Goal: Information Seeking & Learning: Learn about a topic

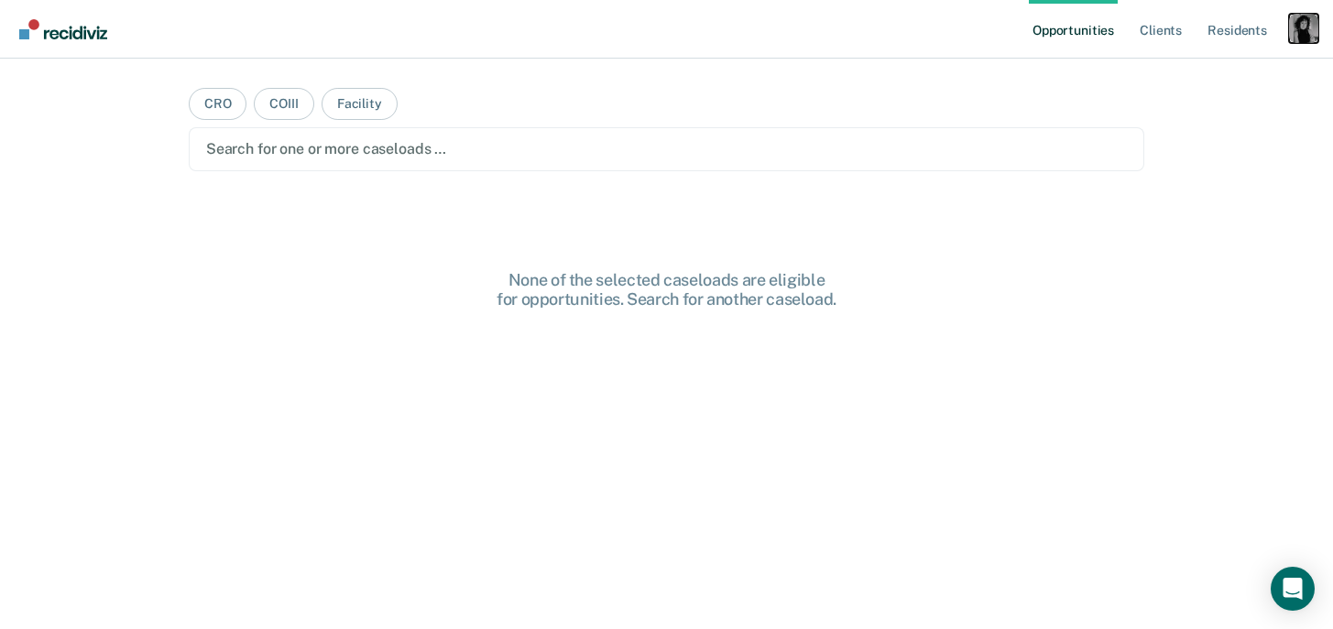
click at [1303, 20] on div "Profile dropdown button" at bounding box center [1303, 28] width 29 height 29
click at [1167, 71] on link "Profile" at bounding box center [1229, 75] width 147 height 16
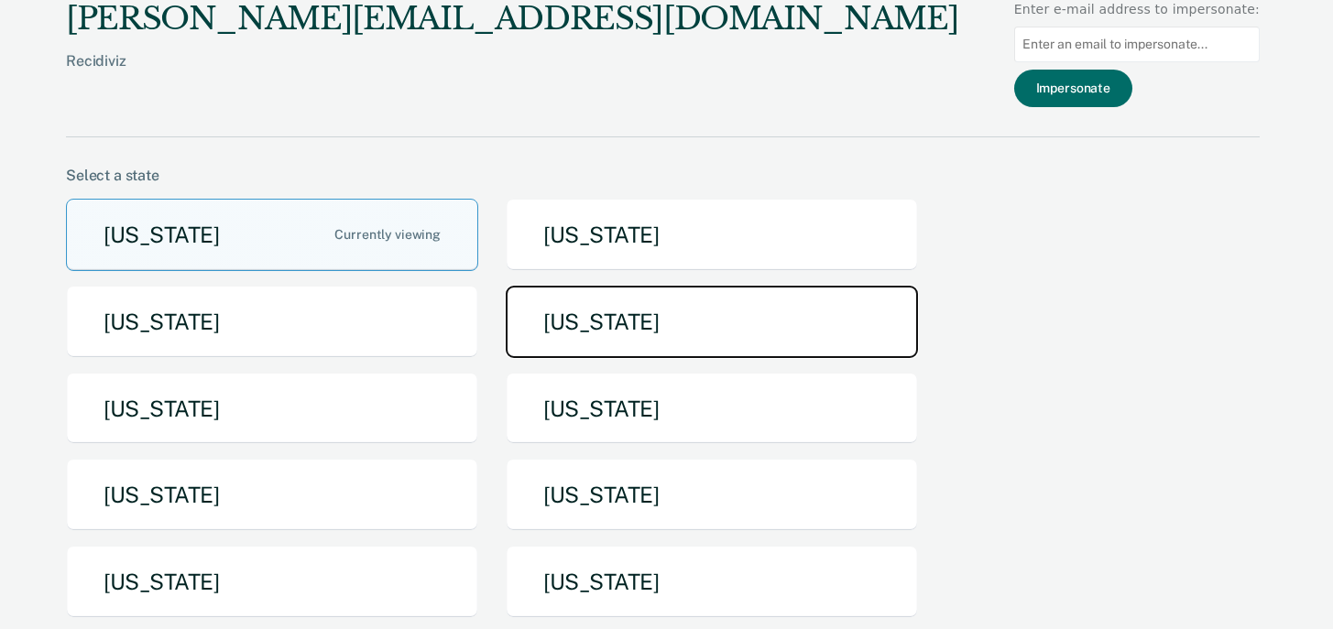
click at [560, 301] on button "[US_STATE]" at bounding box center [712, 322] width 412 height 72
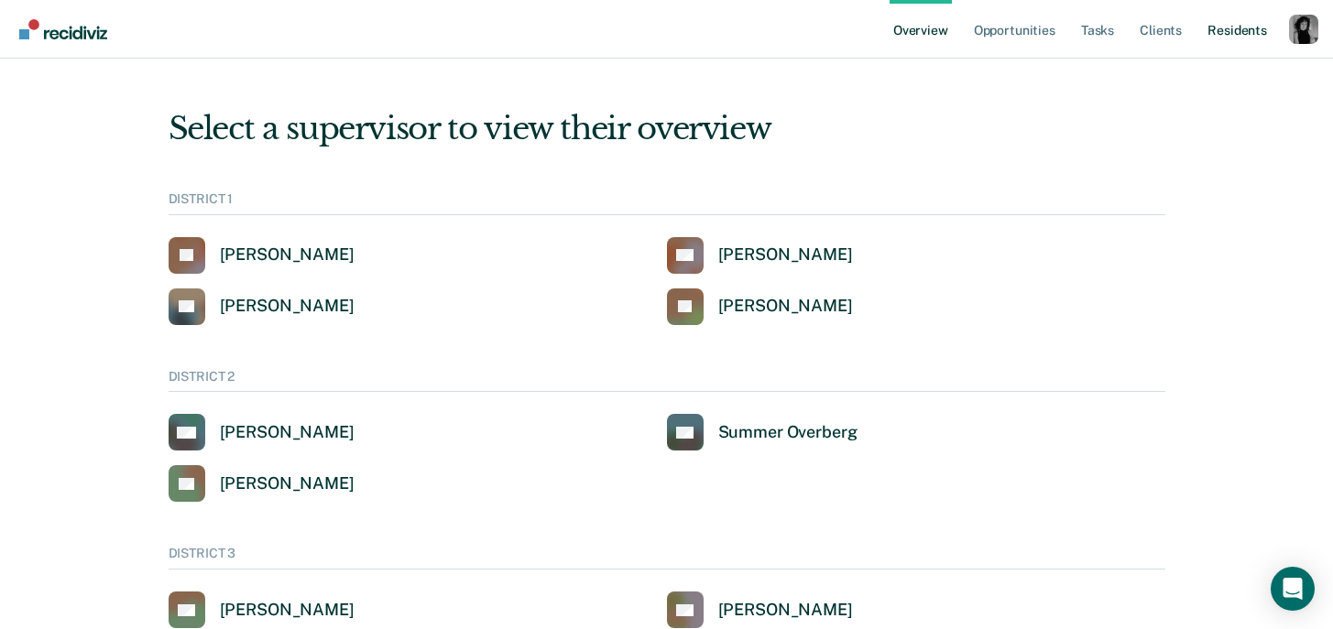
click at [1237, 30] on link "Resident s" at bounding box center [1237, 29] width 67 height 59
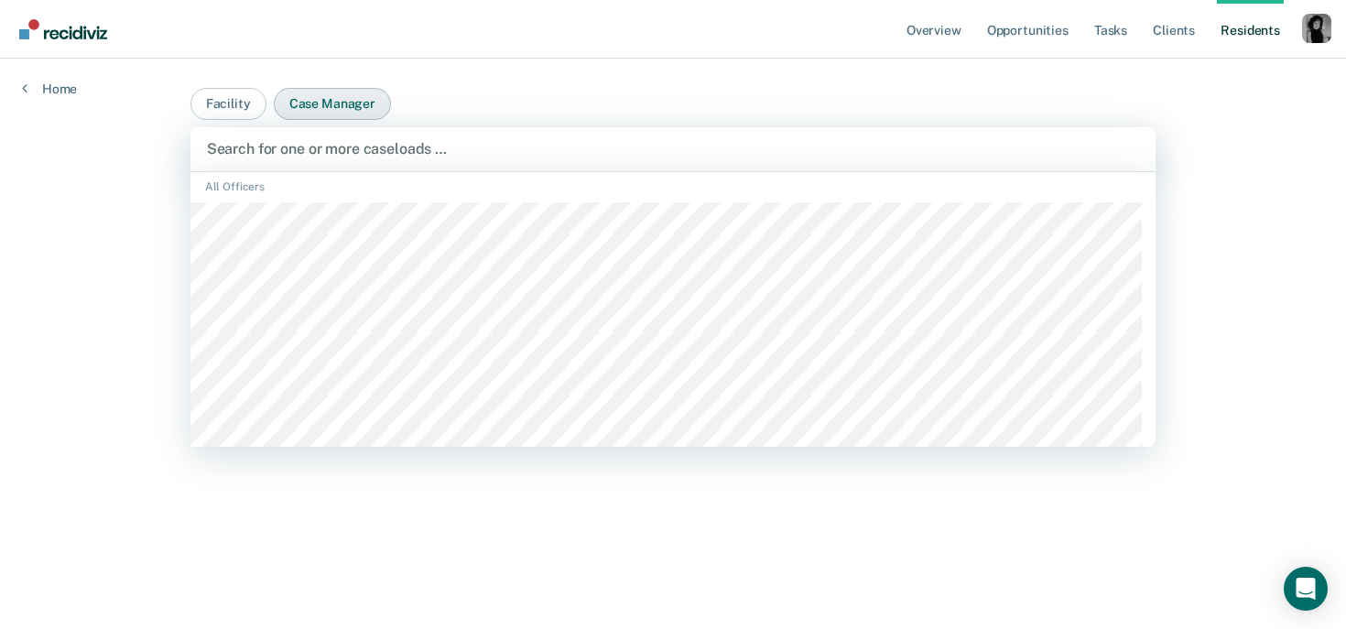
scroll to position [250, 0]
click at [222, 101] on button "Facility" at bounding box center [229, 104] width 76 height 32
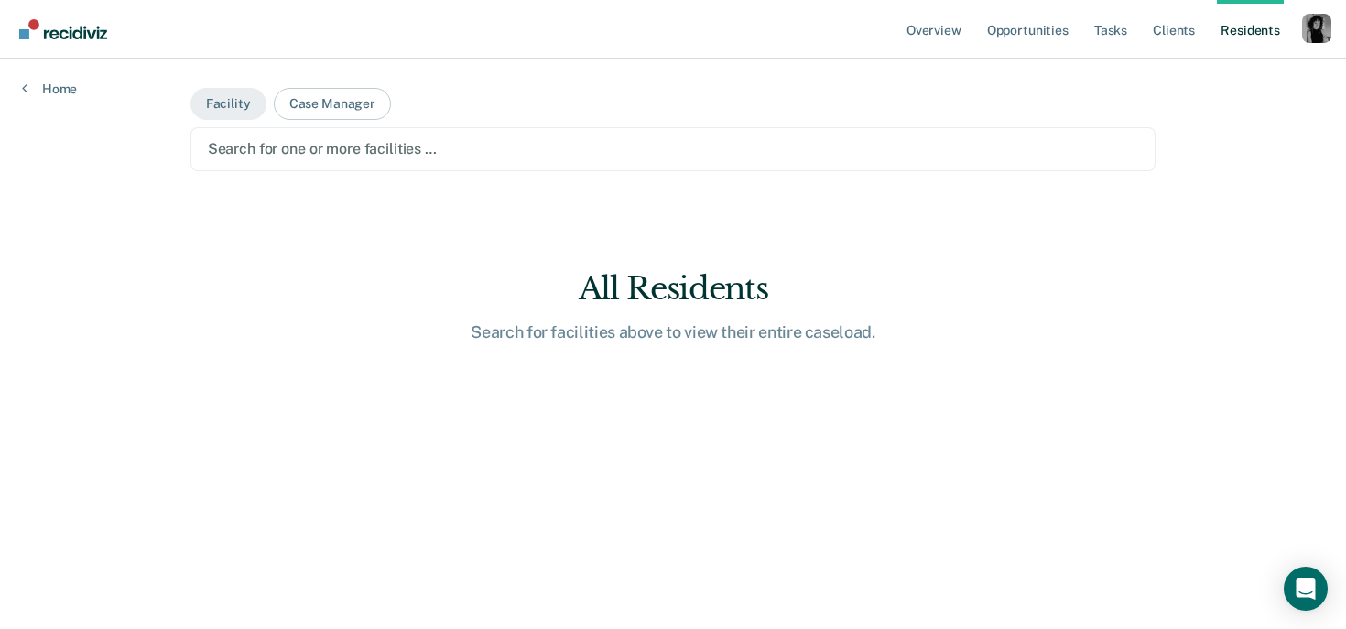
click at [260, 154] on div at bounding box center [674, 148] width 932 height 21
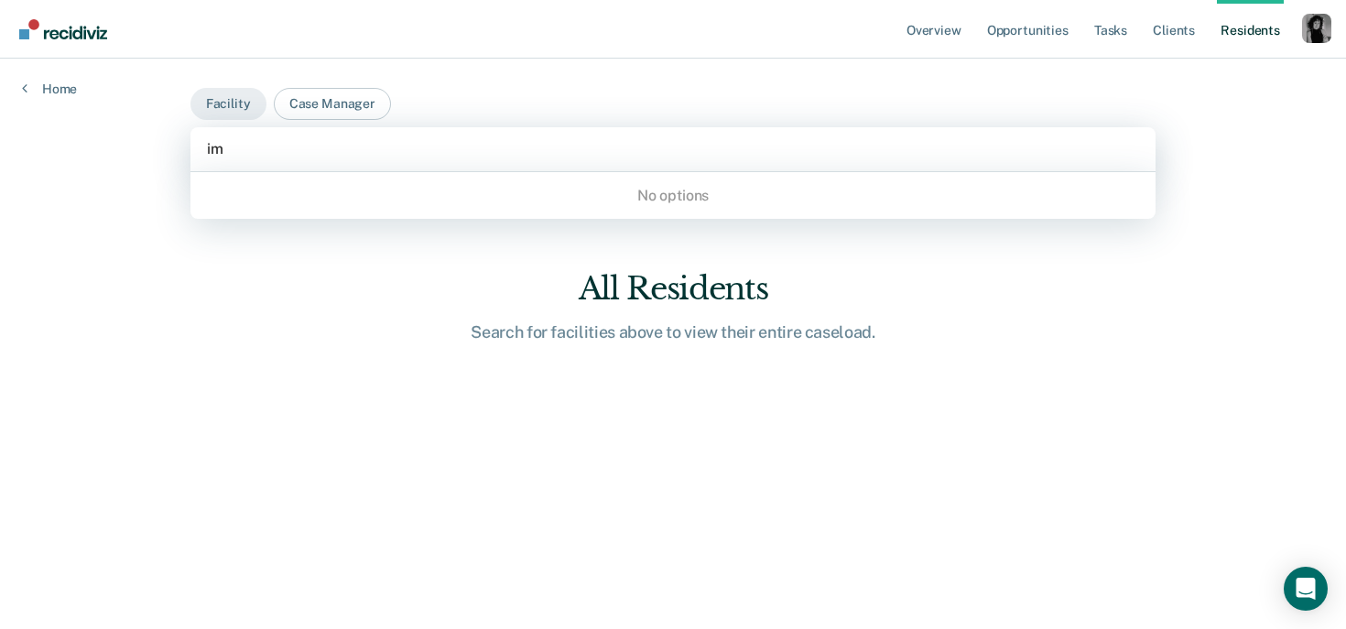
type input "i"
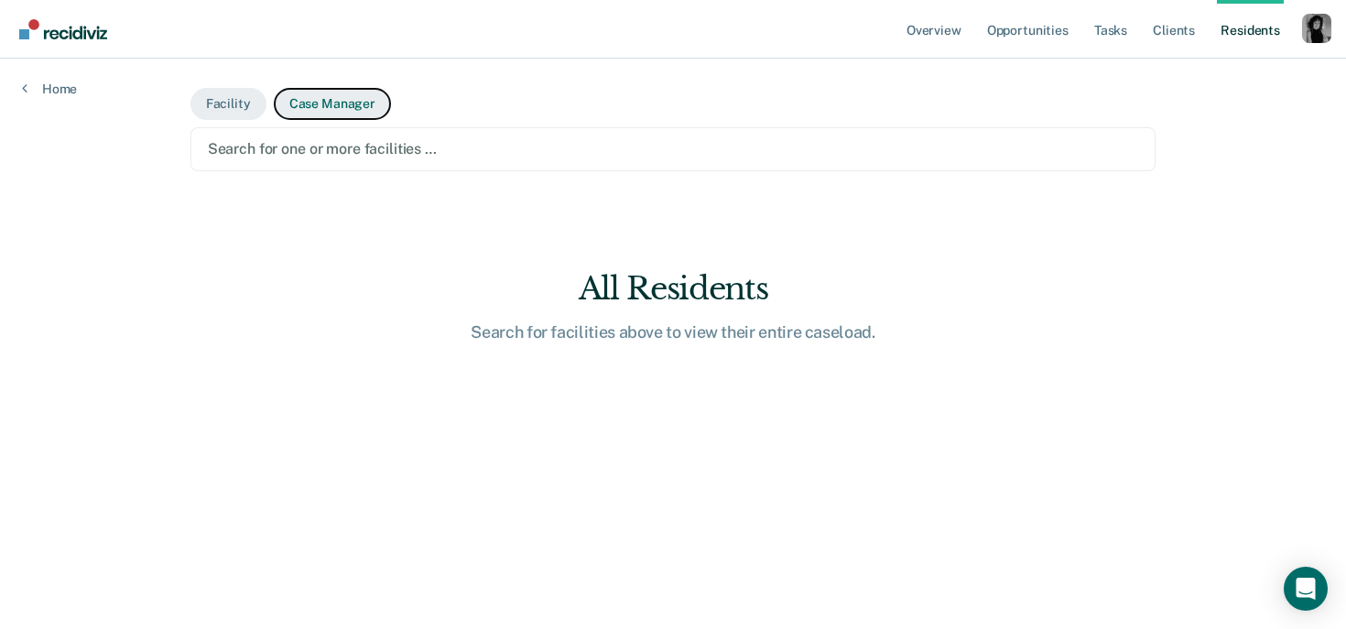
click at [356, 97] on button "Case Manager" at bounding box center [332, 104] width 117 height 32
click at [464, 171] on main "Facility Case Manager Search for one or more case managers … All Residents Sear…" at bounding box center [674, 322] width 1010 height 527
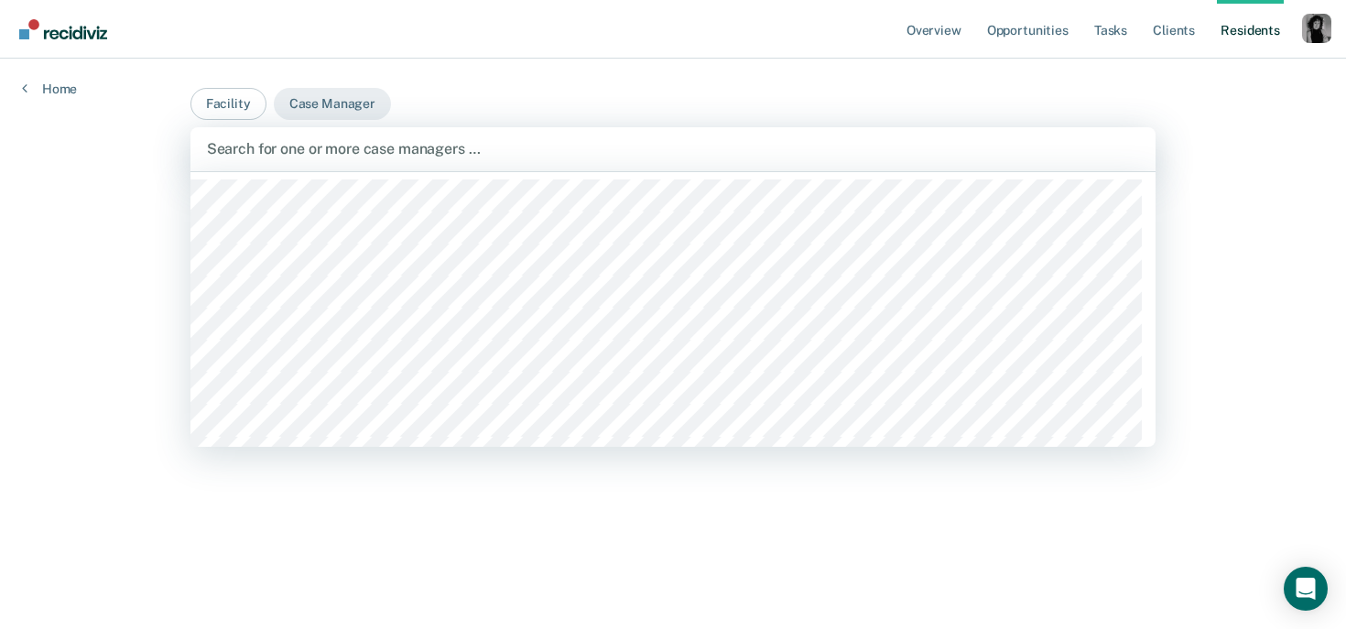
click at [476, 148] on div at bounding box center [673, 148] width 933 height 21
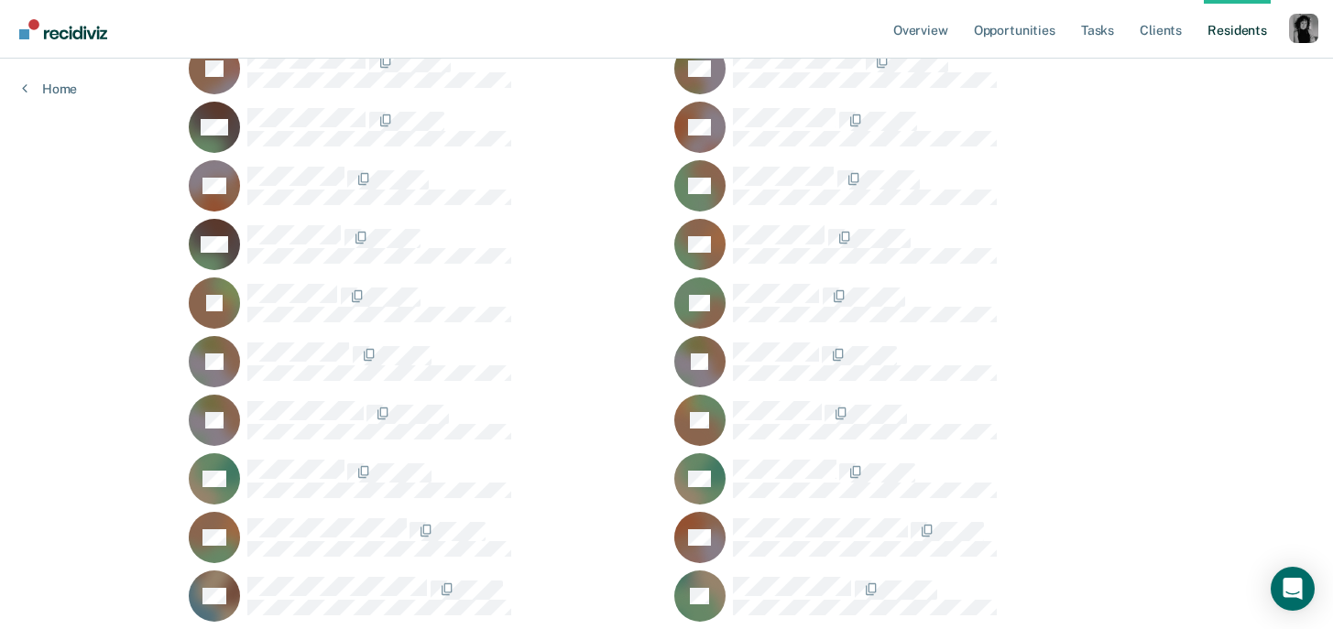
scroll to position [0, 0]
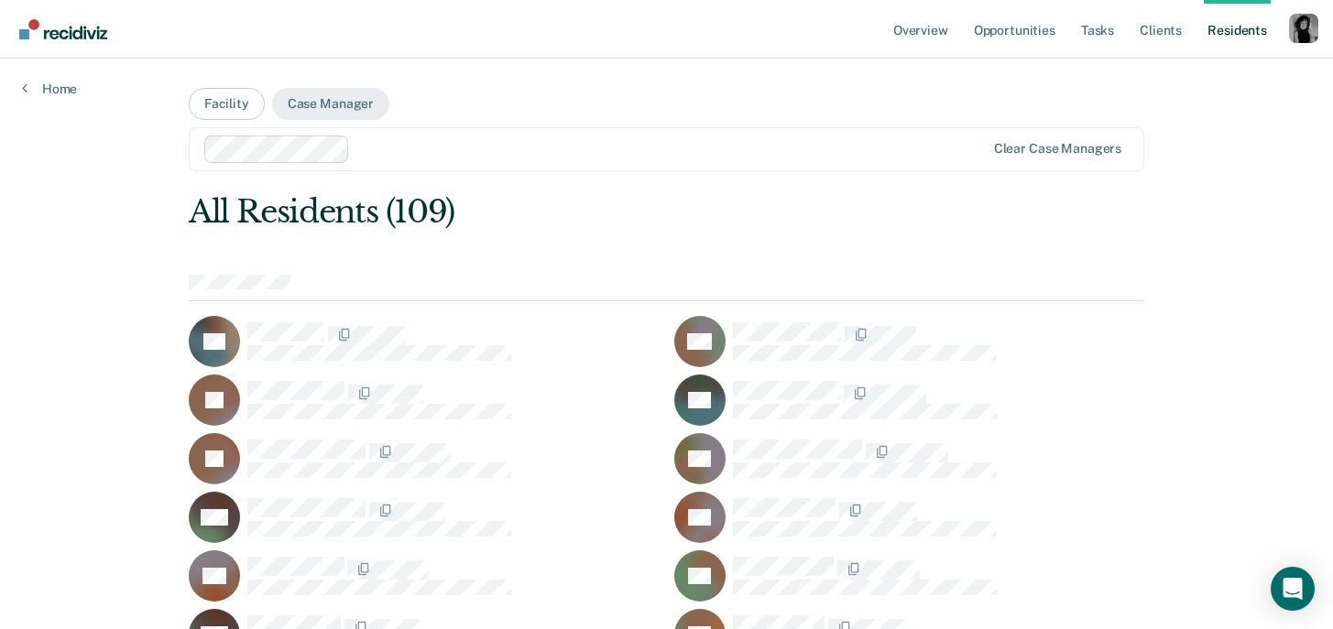
click at [370, 147] on div at bounding box center [670, 148] width 627 height 21
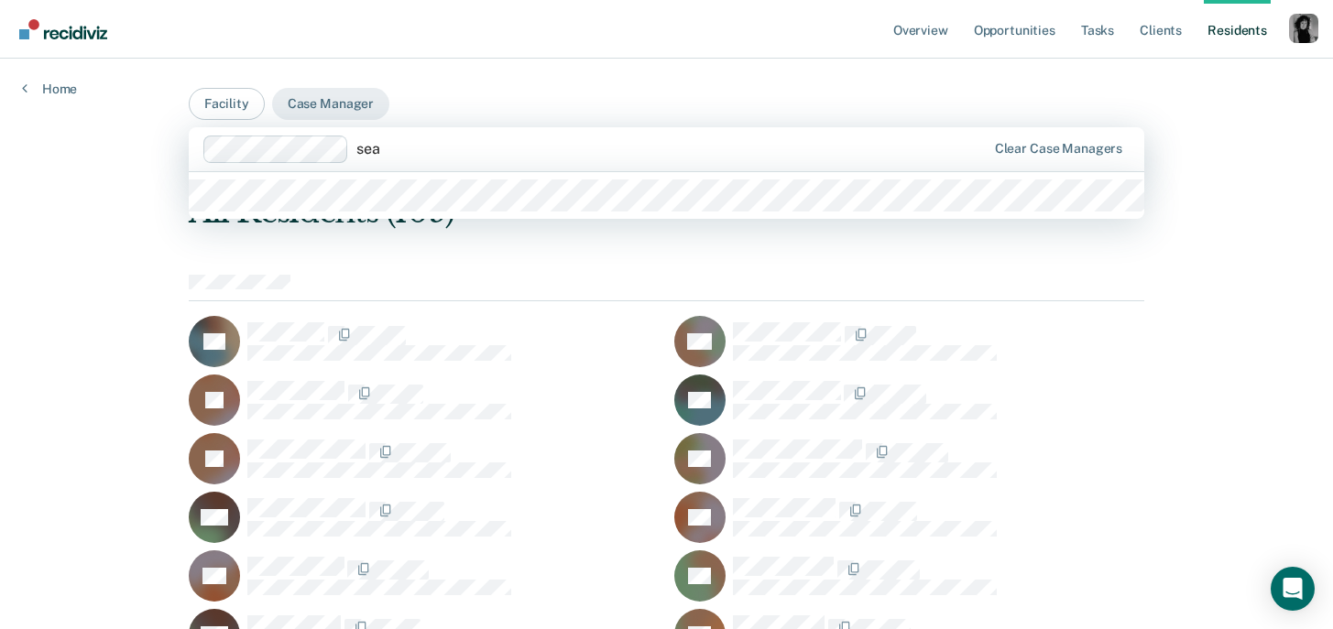
type input "sean"
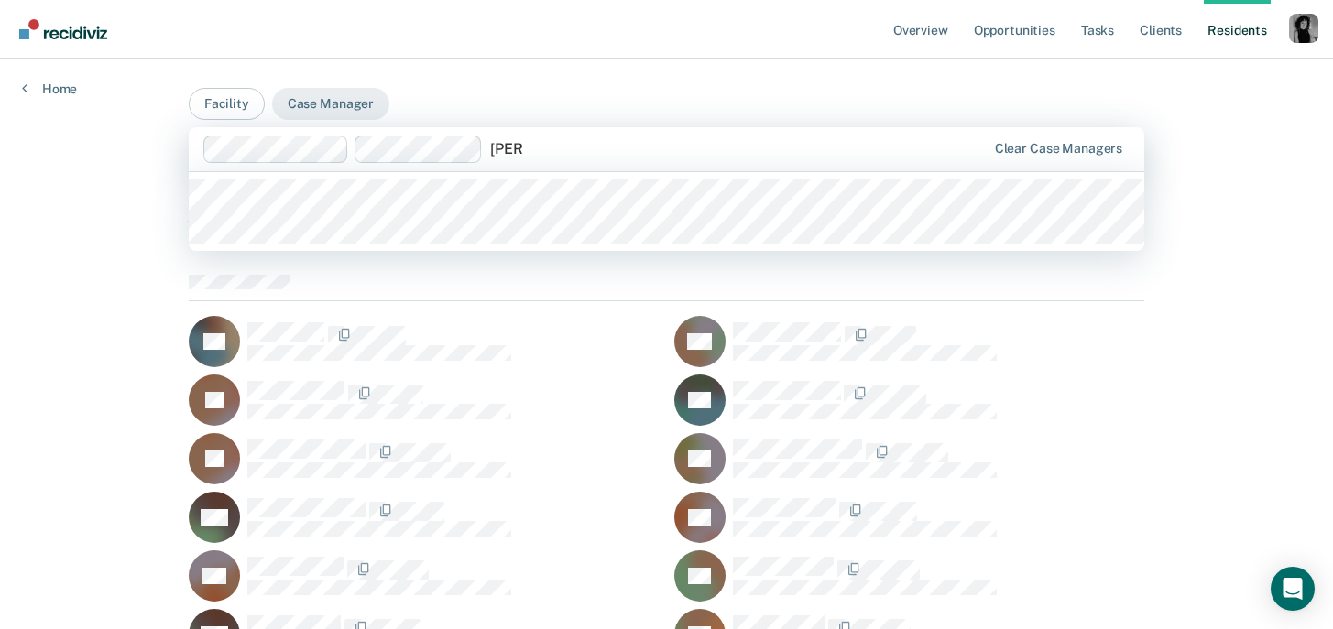
type input "emily"
type input "emm"
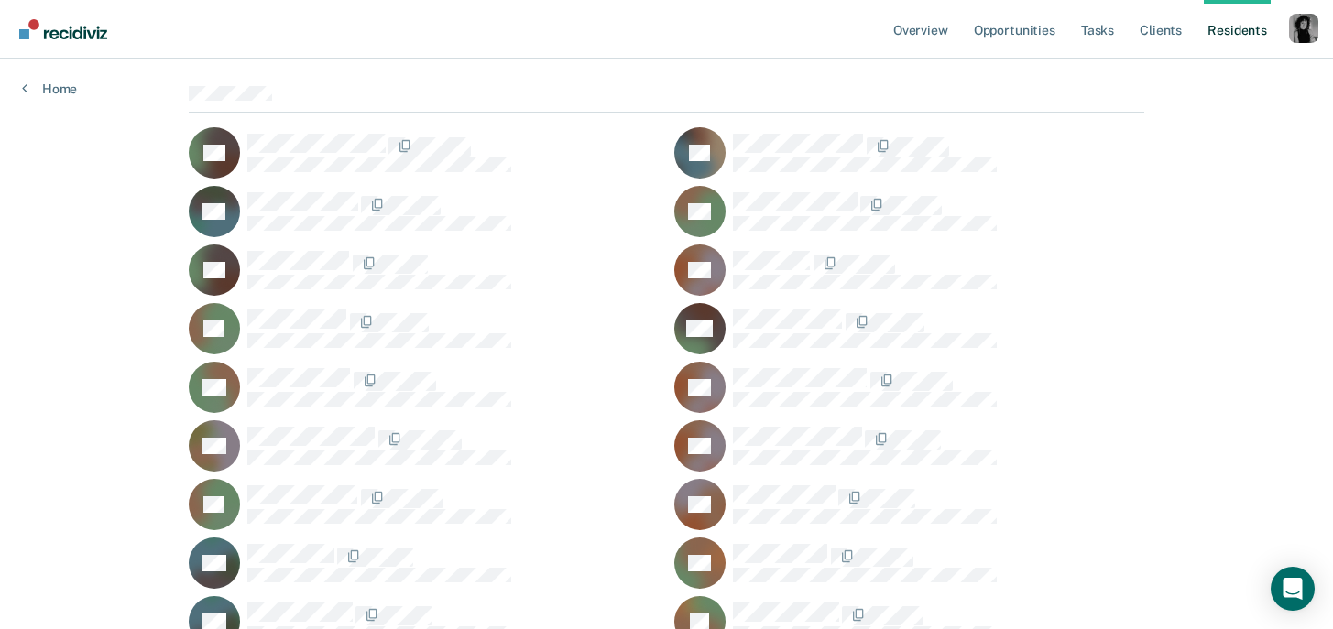
scroll to position [3487, 0]
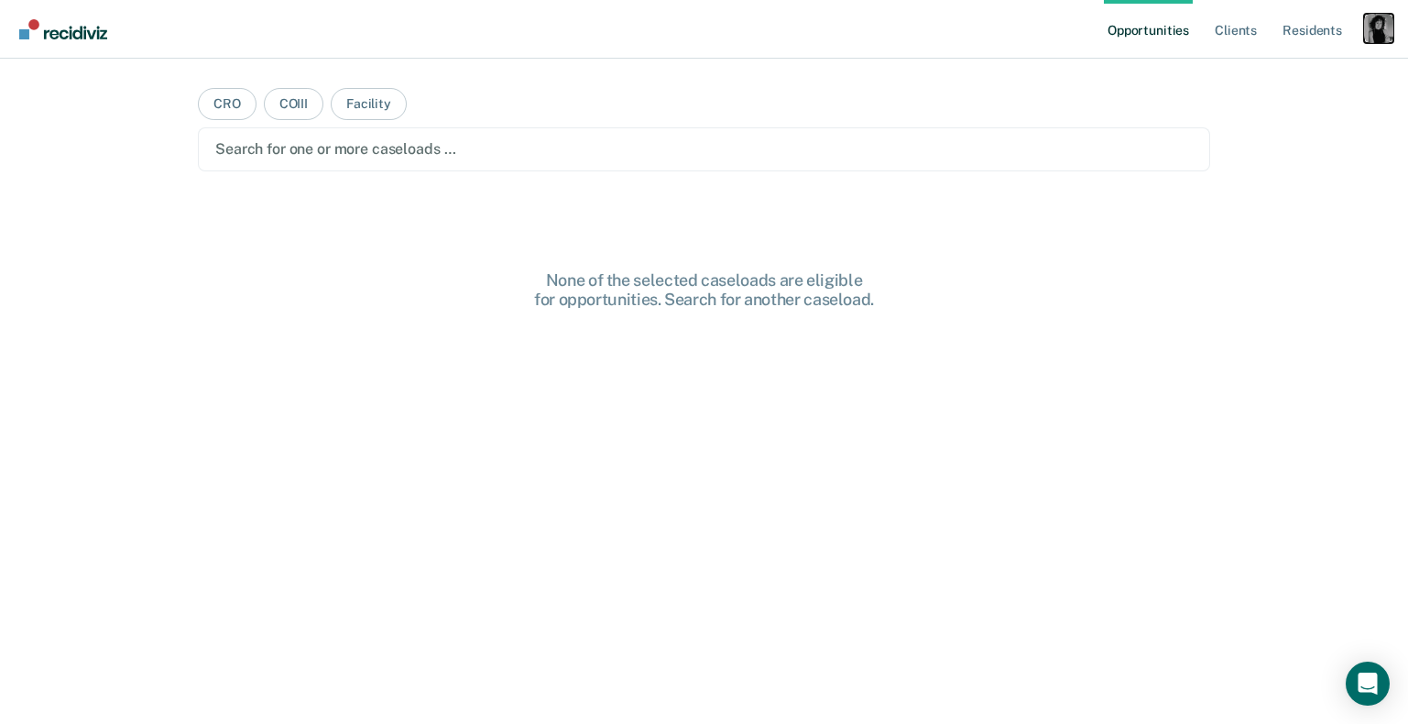
click at [1383, 32] on div "Profile dropdown button" at bounding box center [1378, 28] width 29 height 29
click at [1287, 64] on div "Profile How it works Log Out" at bounding box center [1304, 97] width 177 height 90
click at [1285, 74] on link "Profile" at bounding box center [1304, 75] width 147 height 16
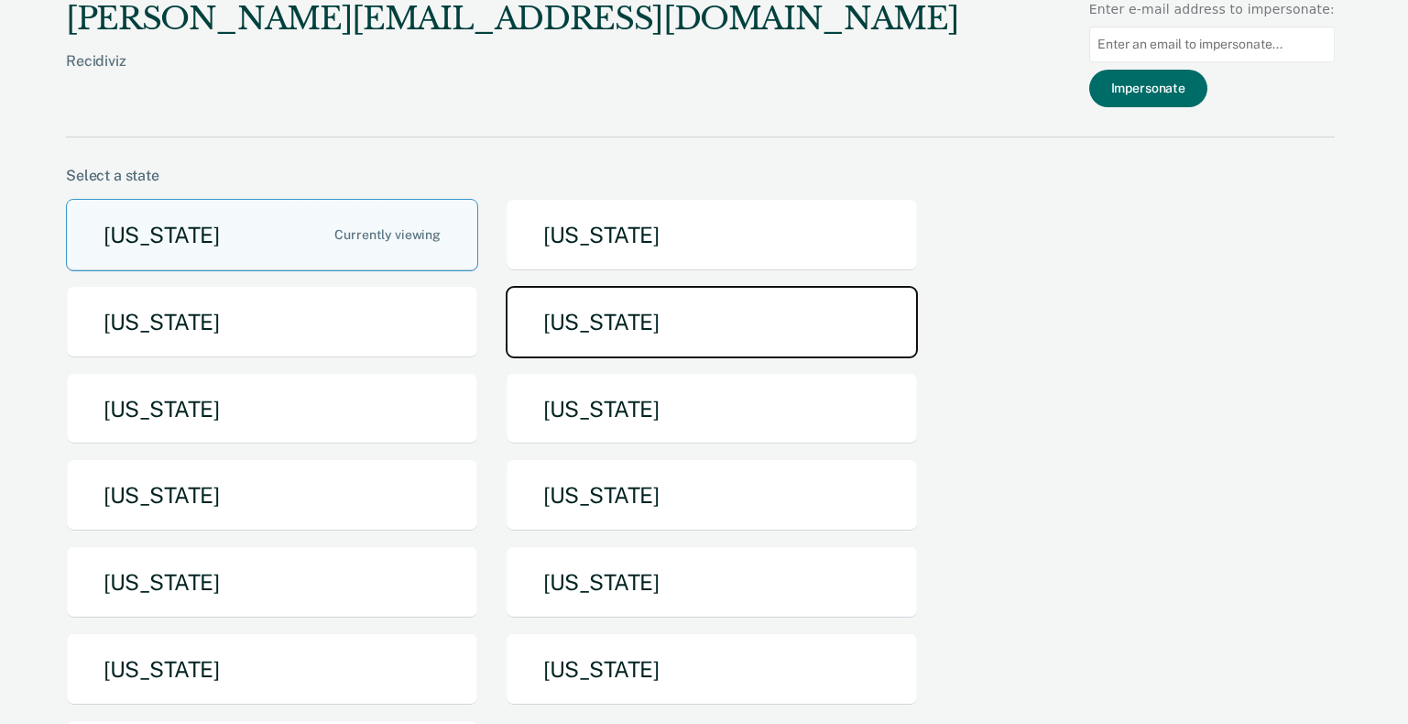
click at [584, 313] on button "[US_STATE]" at bounding box center [712, 322] width 412 height 72
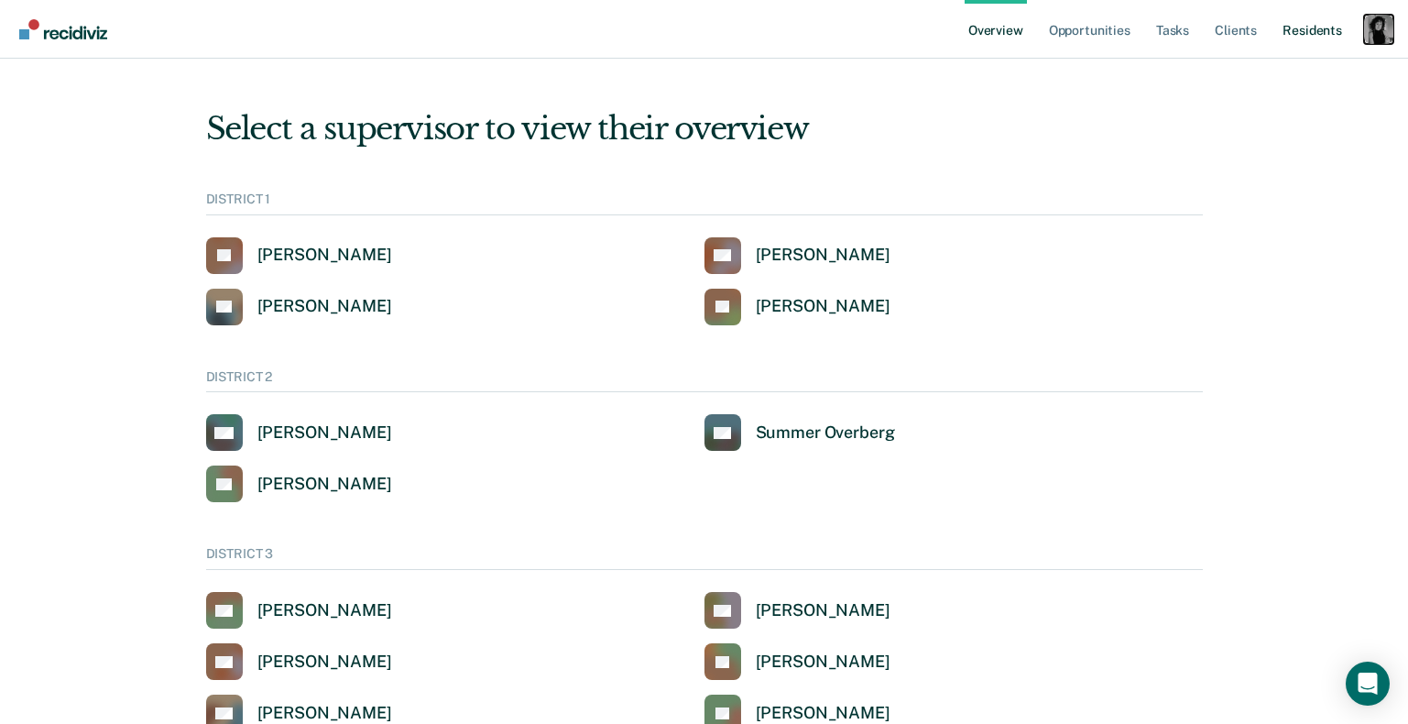
drag, startPoint x: 1378, startPoint y: 26, endPoint x: 1335, endPoint y: 40, distance: 44.6
click at [1378, 26] on div "Profile dropdown button" at bounding box center [1378, 29] width 29 height 29
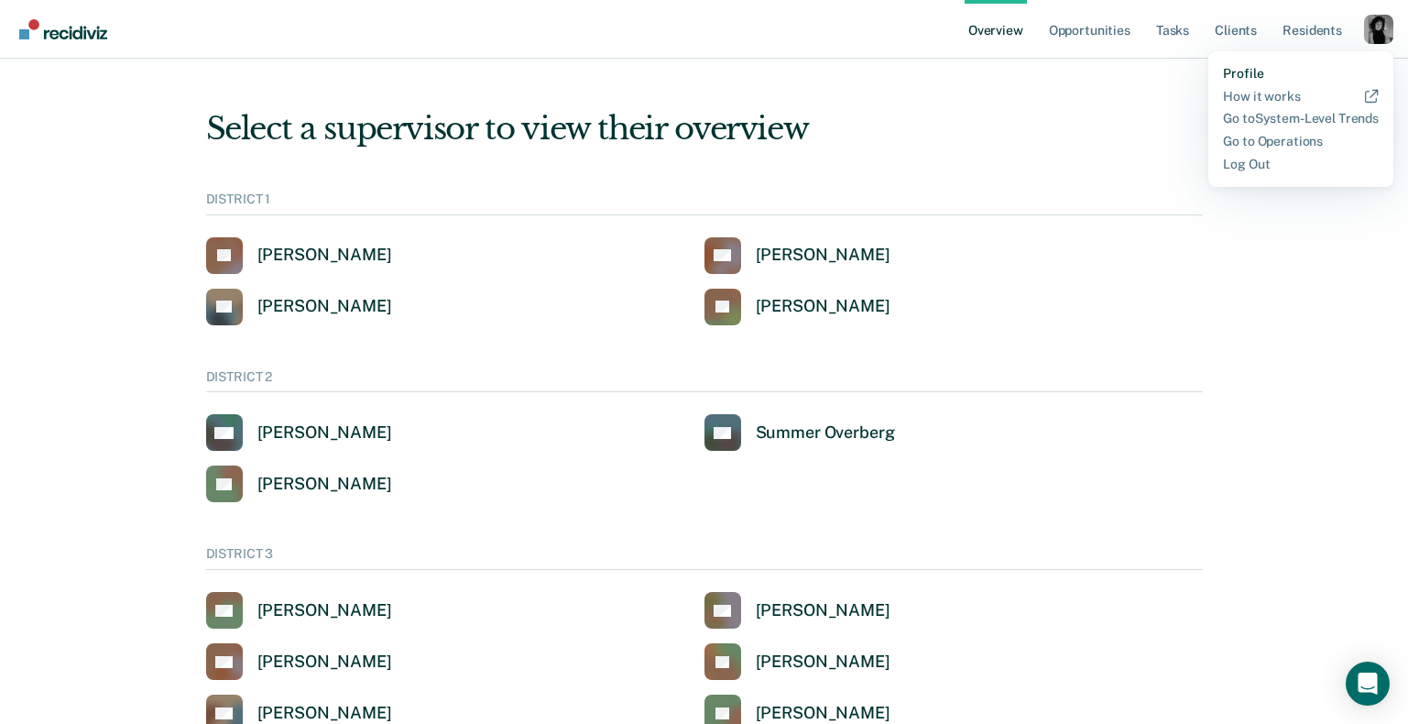
click at [1277, 66] on link "Profile" at bounding box center [1301, 74] width 156 height 16
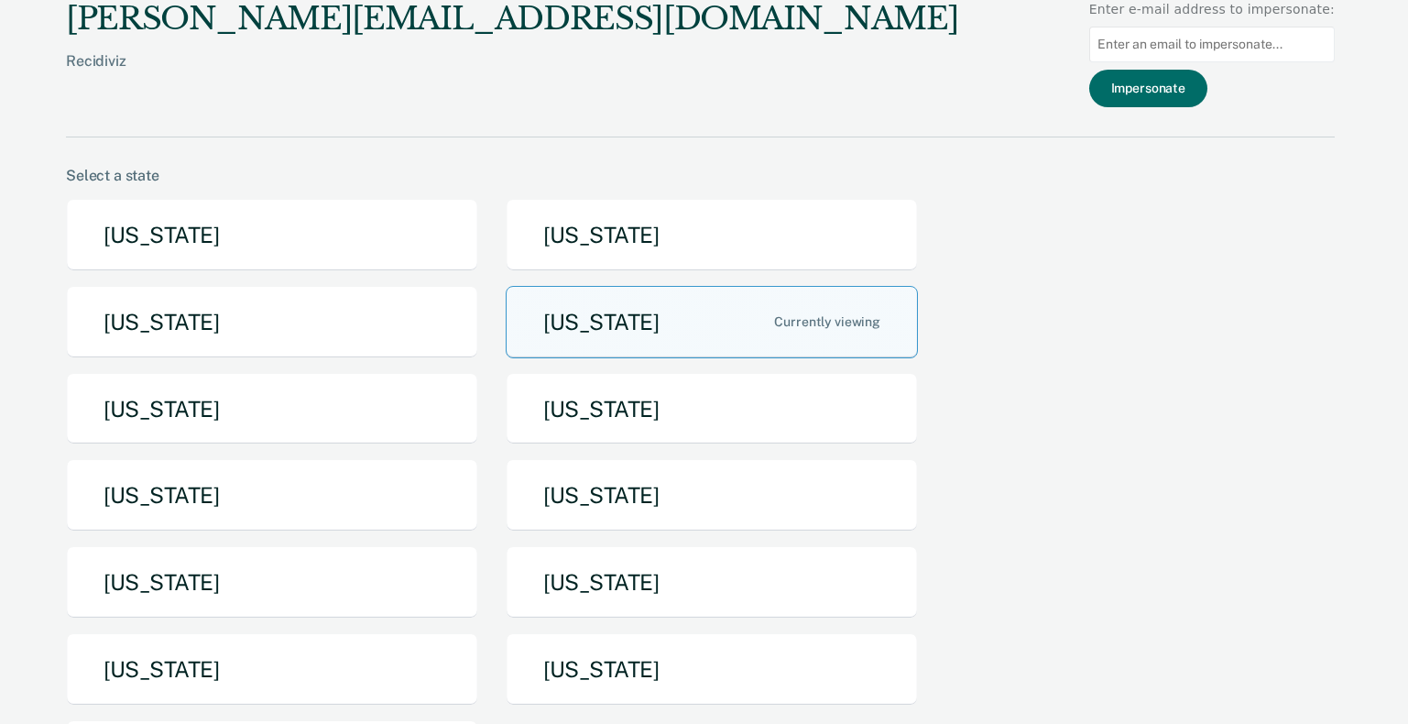
click at [1206, 52] on input at bounding box center [1211, 45] width 245 height 36
type input "rene.garcia@idoc.idaho.gov"
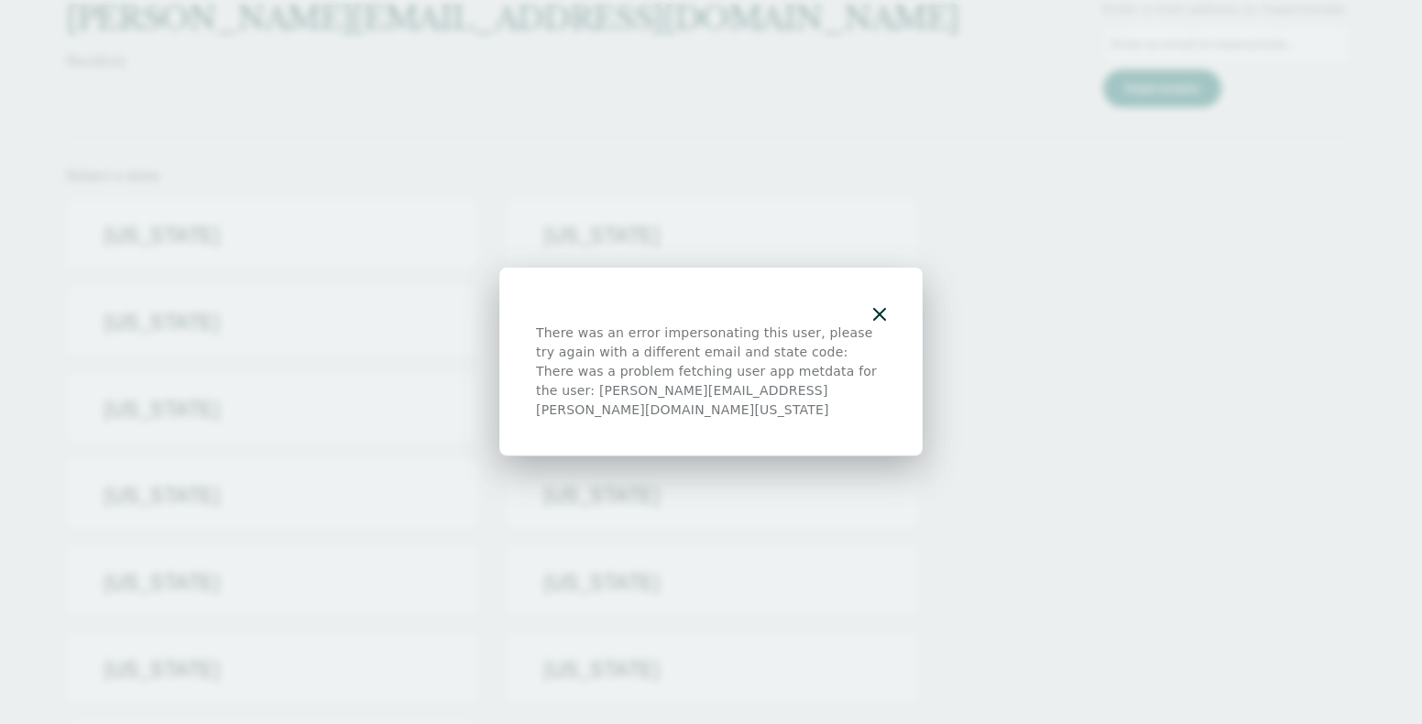
click at [888, 328] on div "There was an error impersonating this user, please try again with a different e…" at bounding box center [710, 361] width 423 height 189
click at [881, 321] on icon "button" at bounding box center [879, 314] width 13 height 13
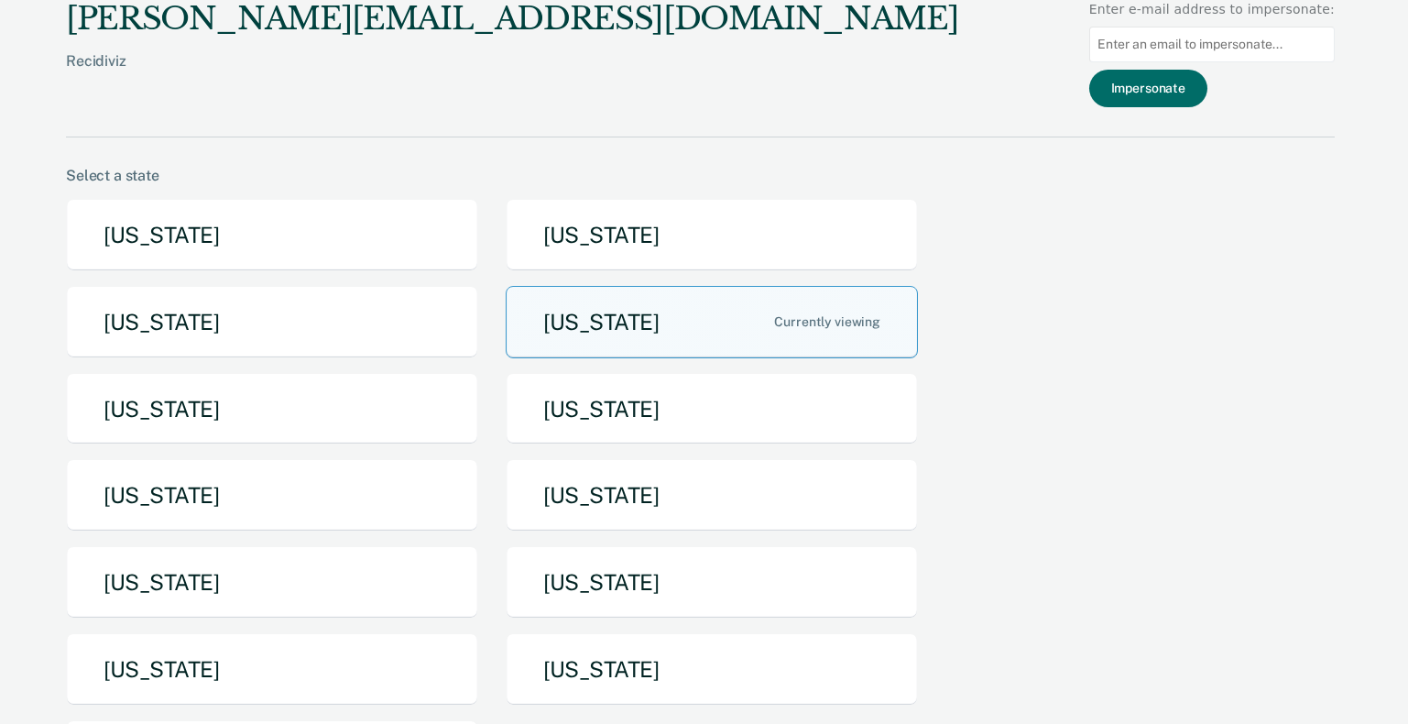
click at [1161, 31] on input at bounding box center [1211, 45] width 245 height 36
paste input "regarcia@idoc.idaho.gov>"
type input "regarcia@idoc.idaho.gov>"
click at [1181, 90] on button "Impersonate" at bounding box center [1148, 89] width 118 height 38
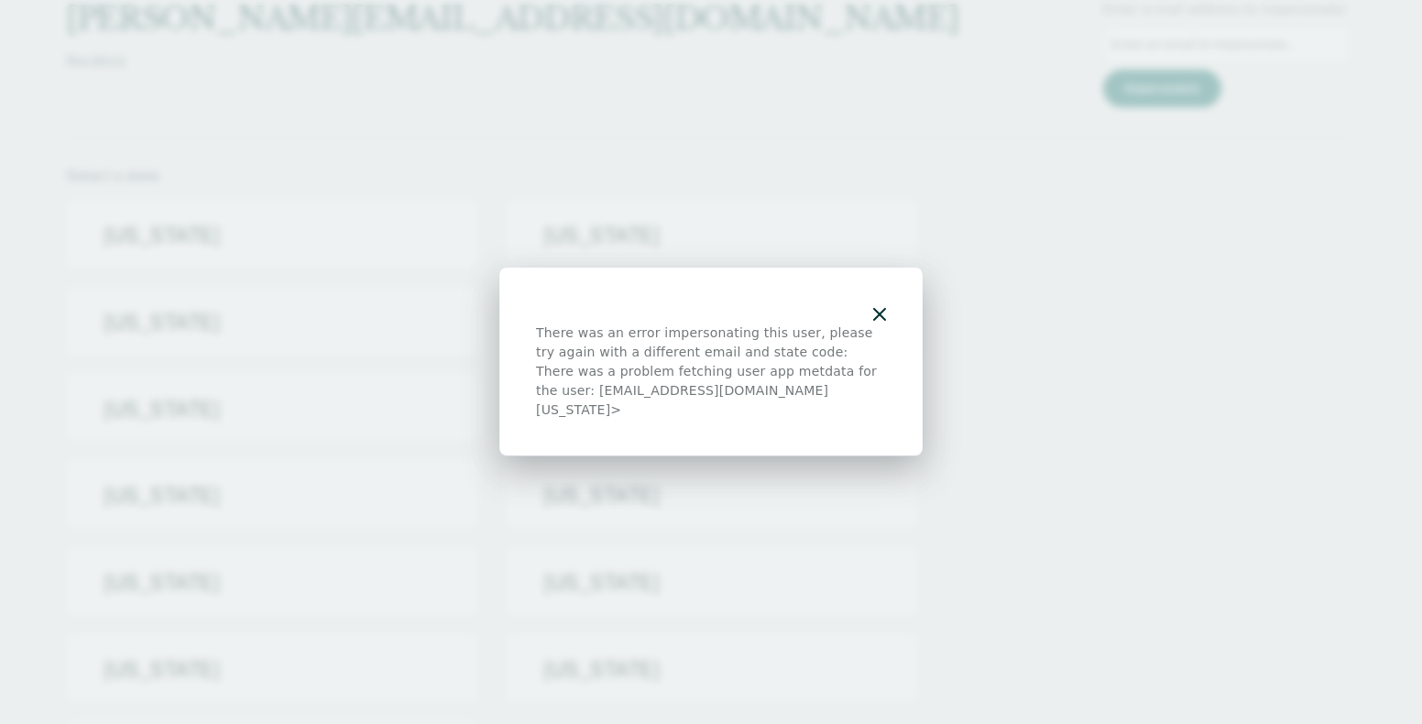
click at [871, 323] on div at bounding box center [711, 313] width 350 height 19
click at [877, 319] on icon "button" at bounding box center [879, 314] width 13 height 13
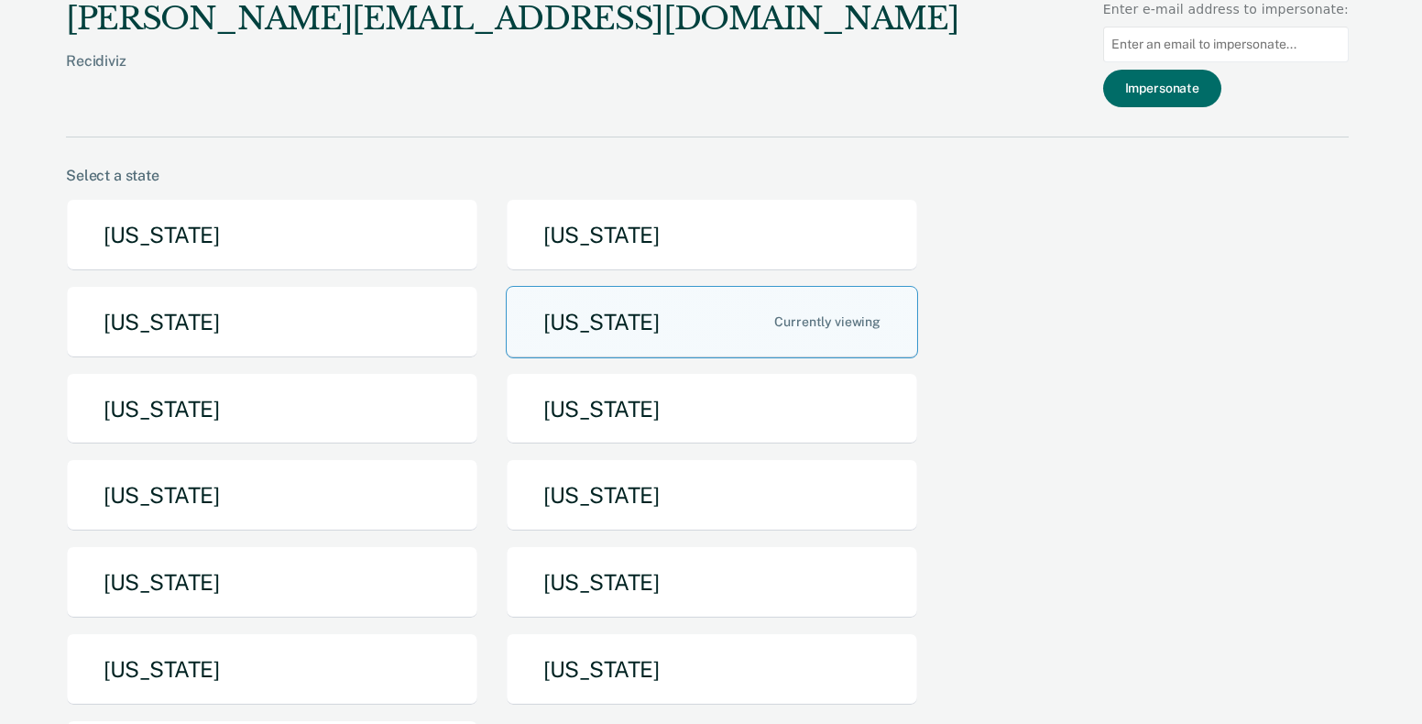
click at [1250, 47] on div "There was an error impersonating this user, please try again with a different e…" at bounding box center [711, 362] width 1422 height 724
click at [1211, 40] on input at bounding box center [1211, 45] width 245 height 36
paste input "regarcia@idoc.idaho.gov>"
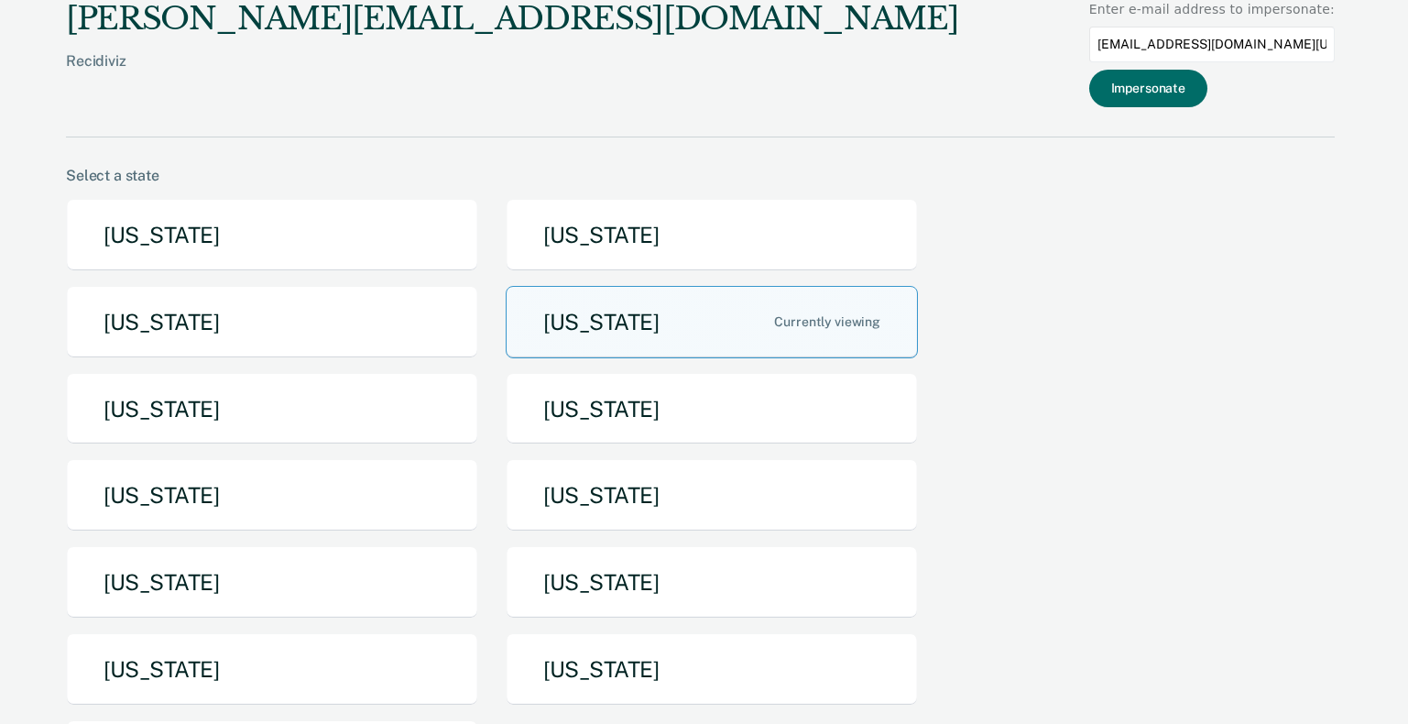
type input "regarcia@idoc.idaho.gov"
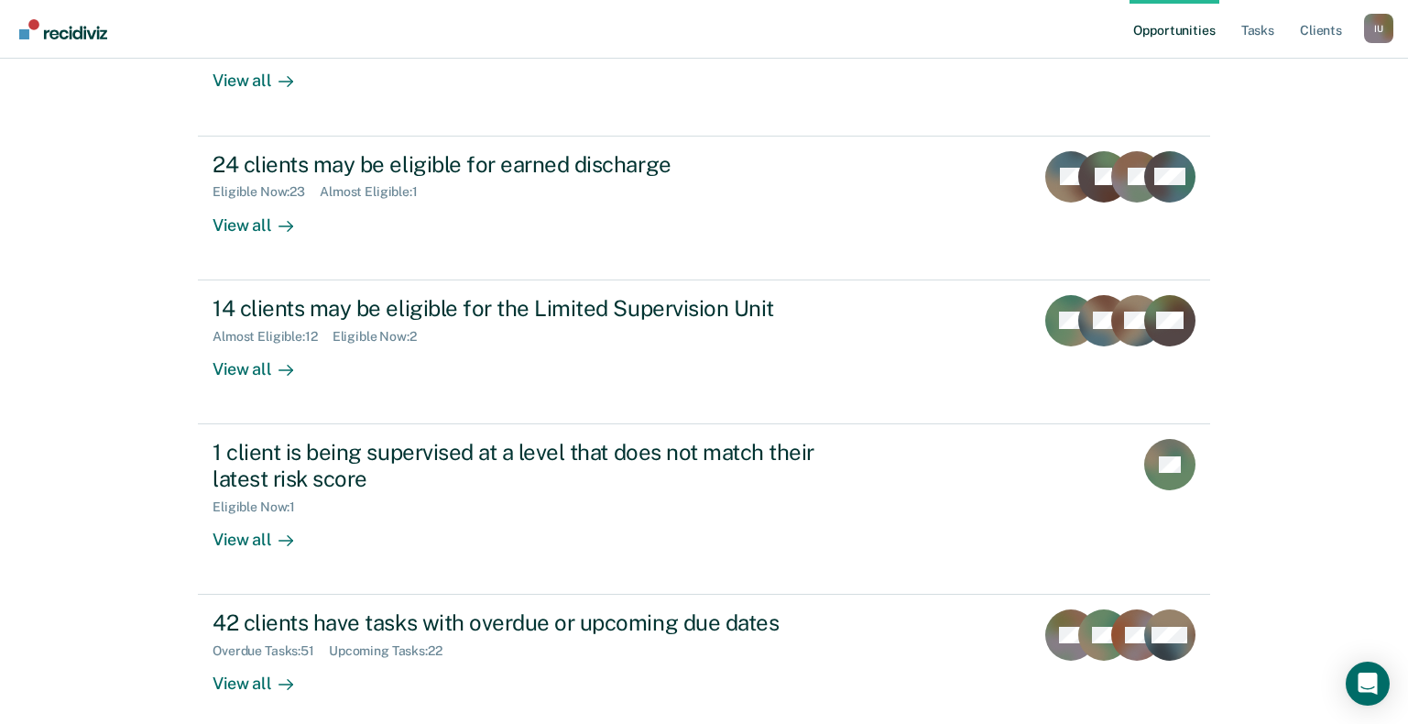
scroll to position [321, 0]
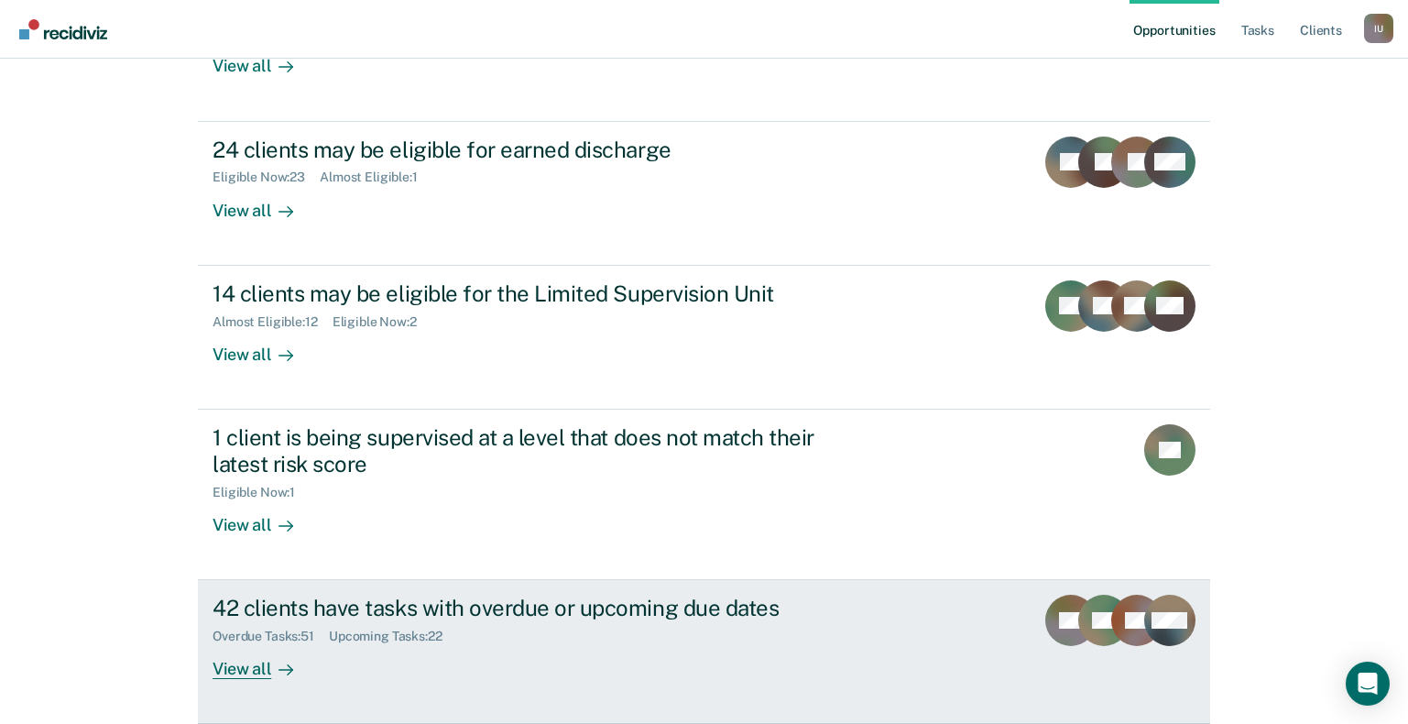
click at [402, 583] on link "42 clients have tasks with overdue or upcoming due dates Overdue Tasks : 51 Upc…" at bounding box center [704, 652] width 1012 height 144
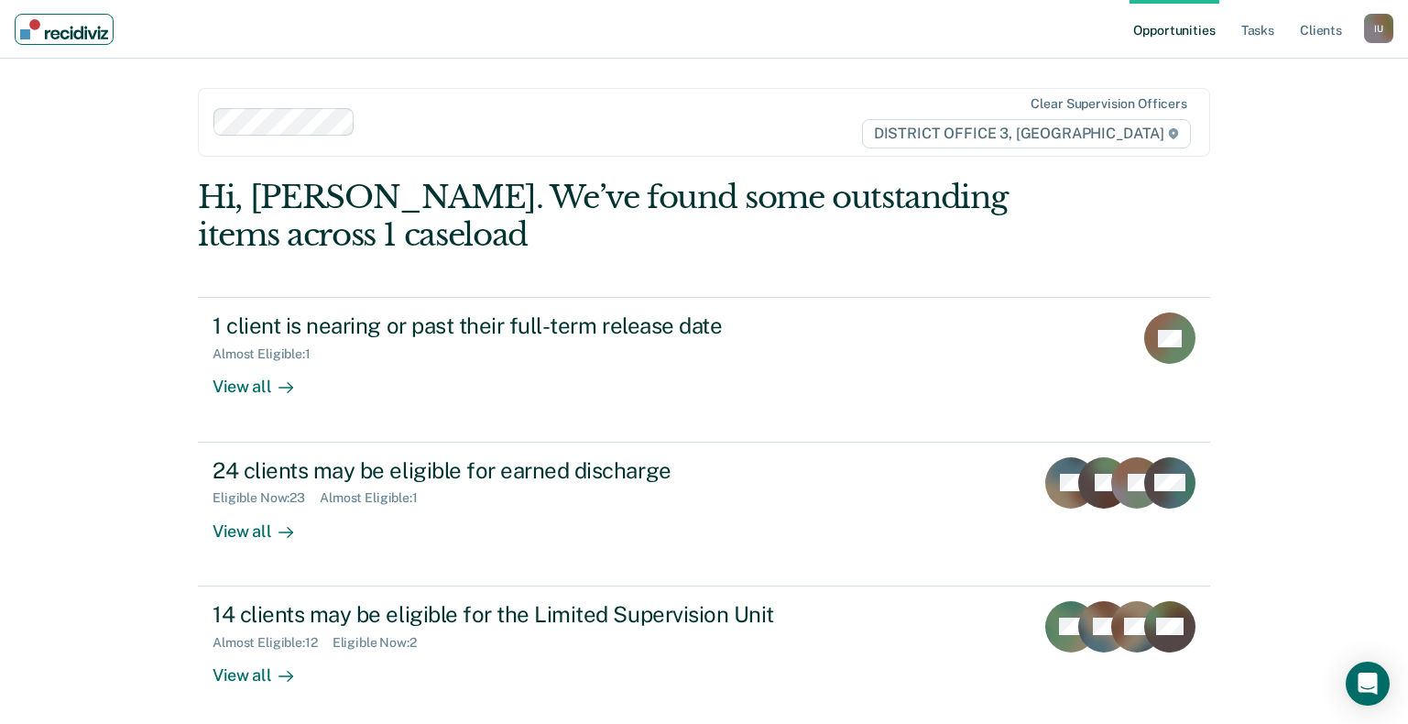
click at [72, 34] on img "Main navigation" at bounding box center [64, 29] width 88 height 20
click at [1374, 33] on div "I U" at bounding box center [1378, 28] width 29 height 29
click at [1235, 76] on link "Profile" at bounding box center [1304, 75] width 147 height 16
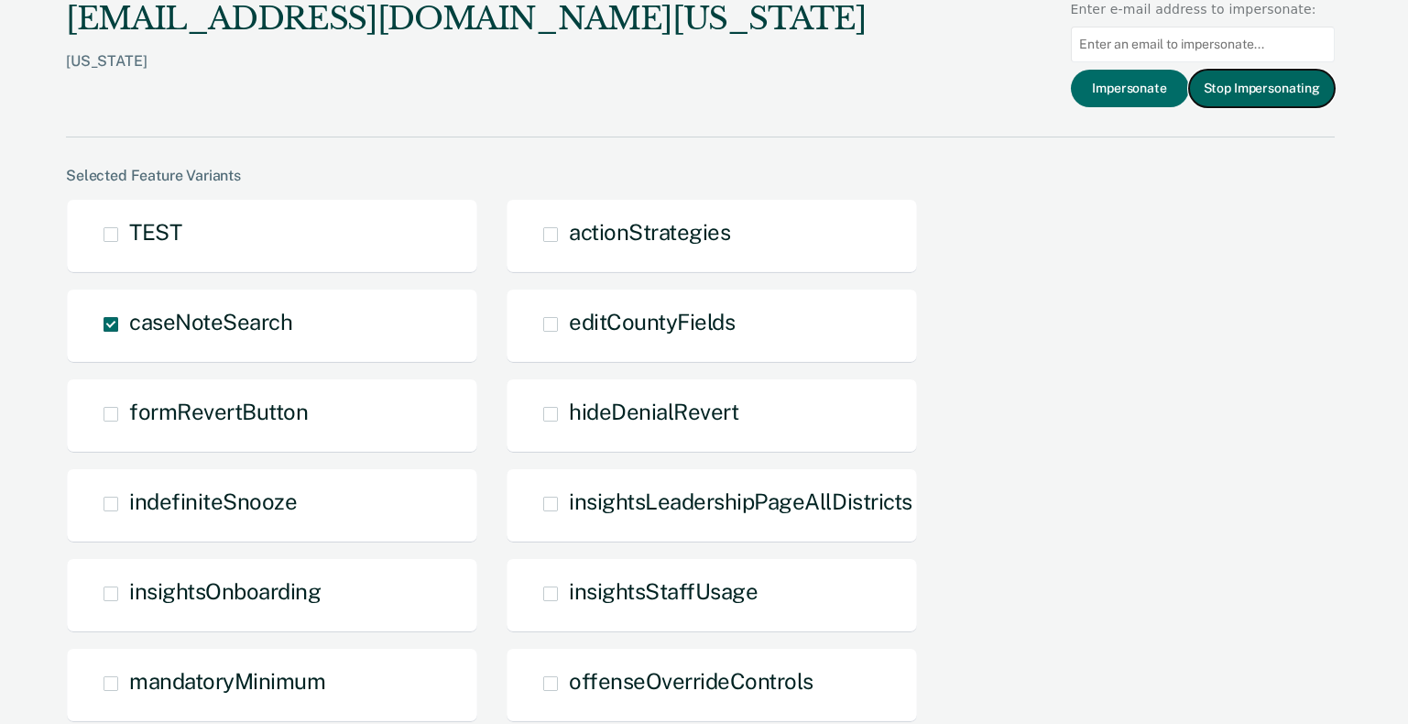
click at [1224, 98] on button "Stop Impersonating" at bounding box center [1262, 89] width 146 height 38
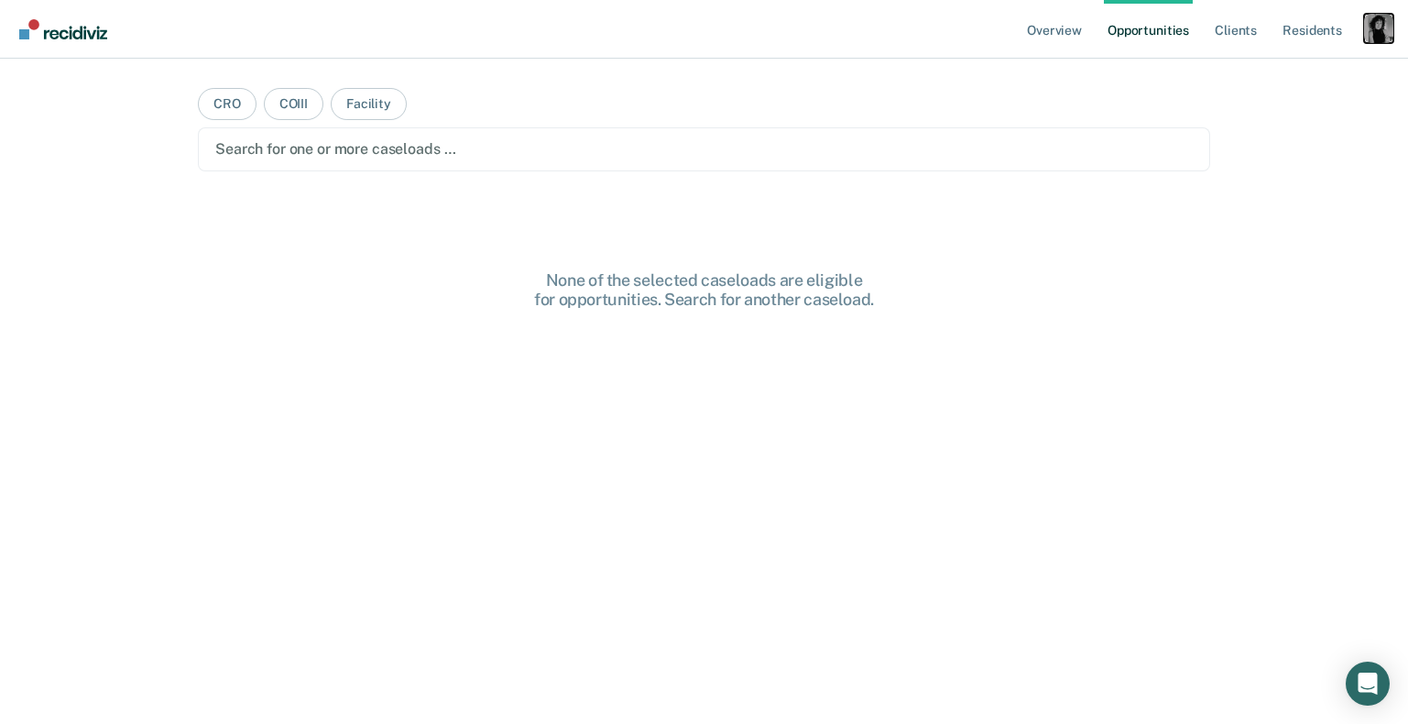
click at [1380, 31] on div "Profile dropdown button" at bounding box center [1378, 28] width 29 height 29
click at [1263, 72] on link "Profile" at bounding box center [1304, 75] width 147 height 16
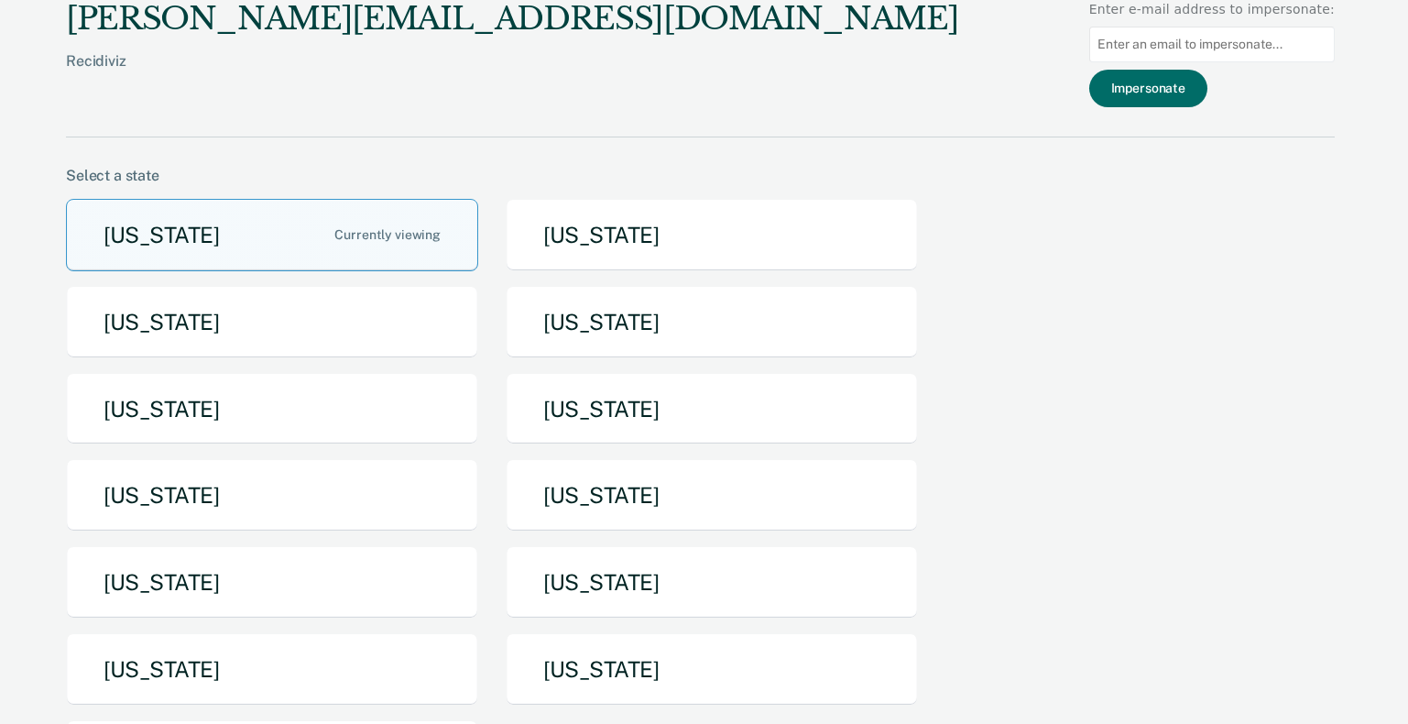
click at [1226, 53] on input at bounding box center [1211, 45] width 245 height 36
paste input "regarcia@idoc.idaho.gov>"
type input "regarcia@idoc.idaho.gov"
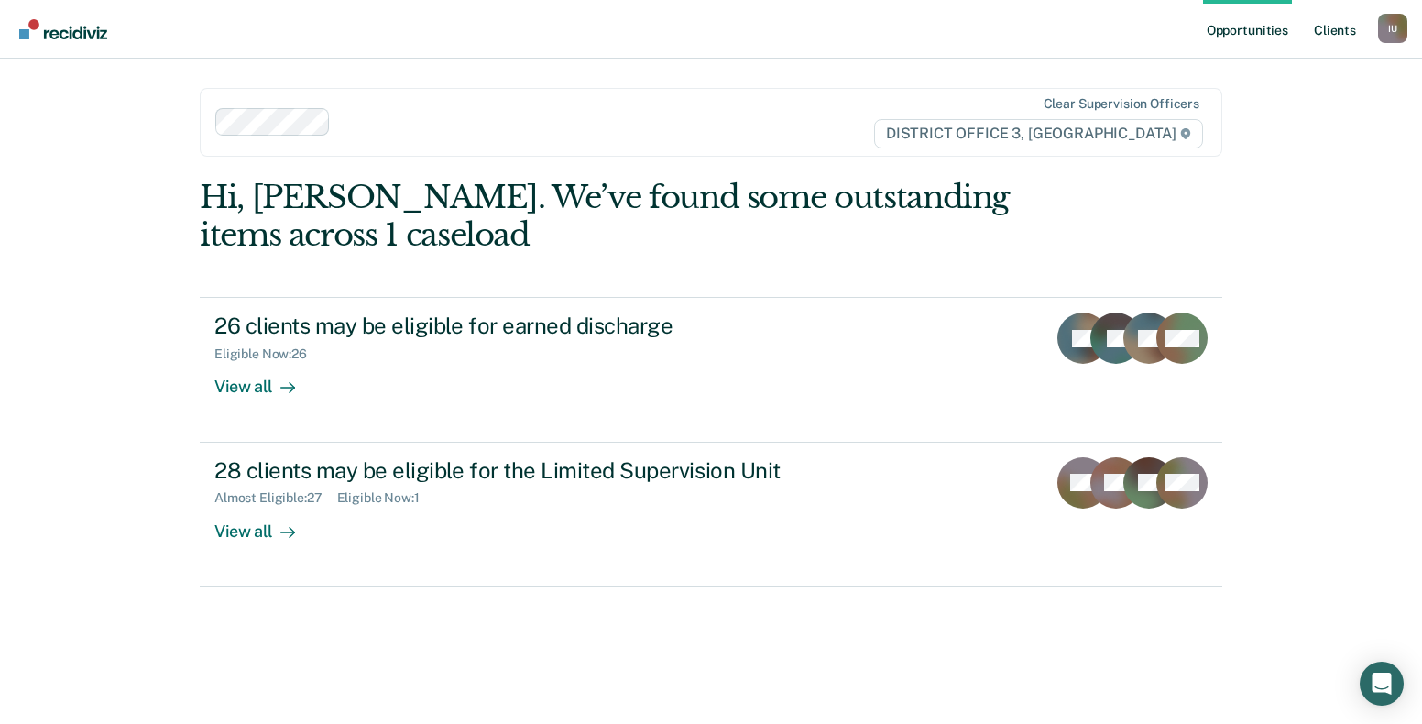
click at [1334, 33] on link "Client s" at bounding box center [1334, 29] width 49 height 59
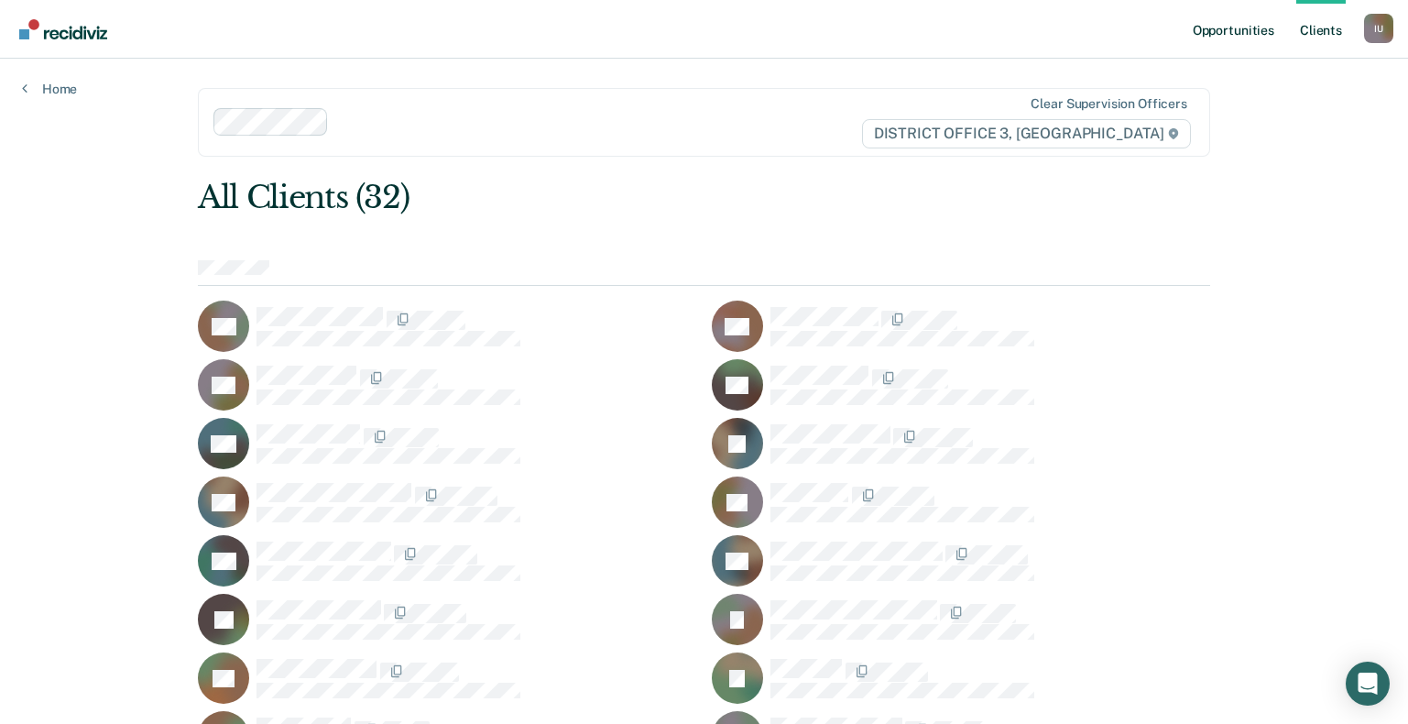
click at [1224, 37] on link "Opportunities" at bounding box center [1233, 29] width 89 height 59
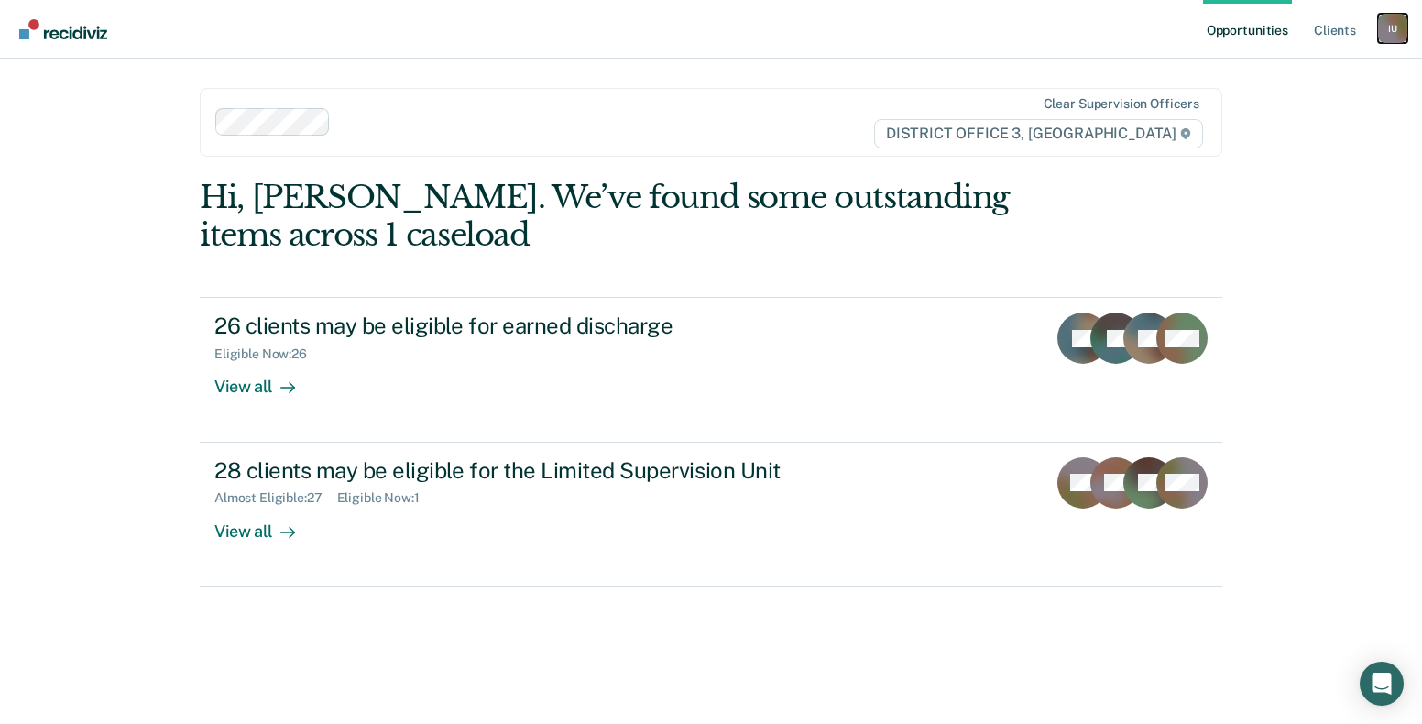
click at [1403, 23] on div "I U" at bounding box center [1392, 28] width 29 height 29
click at [1292, 74] on link "Profile" at bounding box center [1318, 75] width 147 height 16
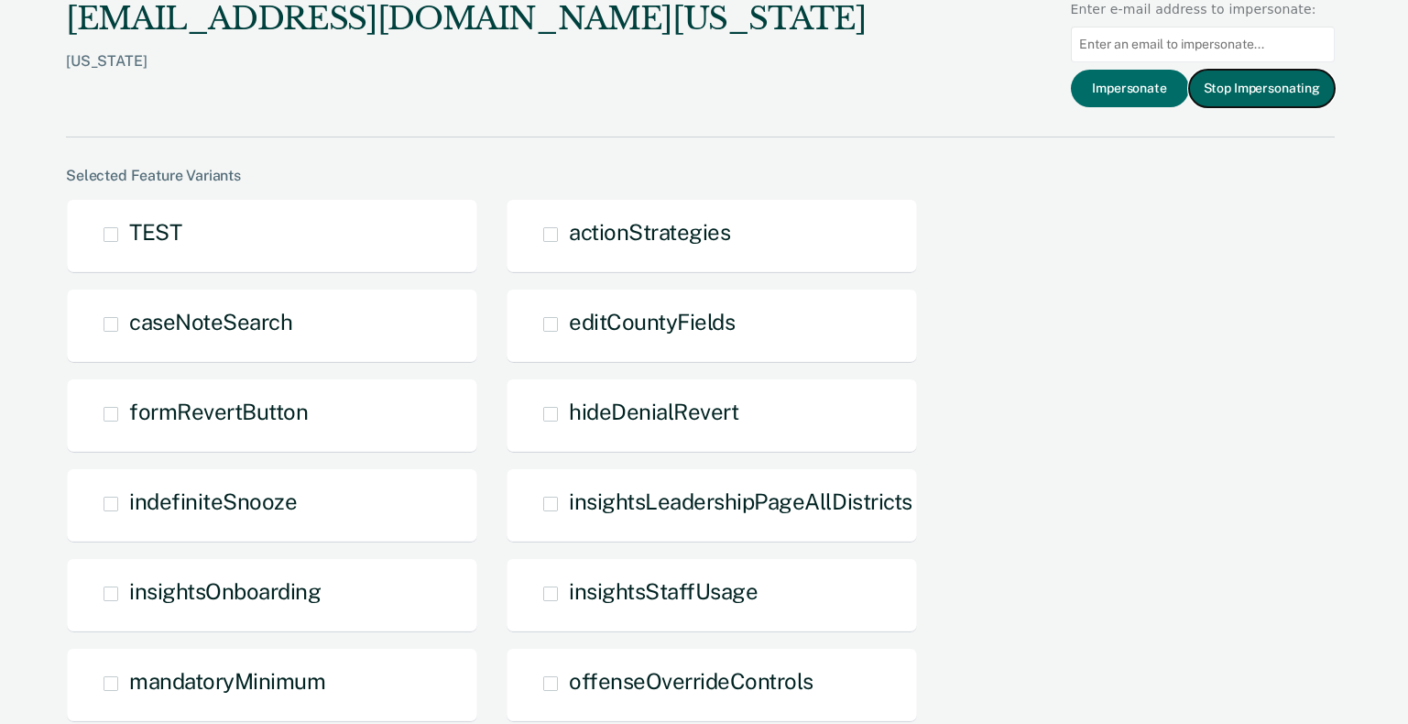
click at [1271, 88] on button "Stop Impersonating" at bounding box center [1262, 89] width 146 height 38
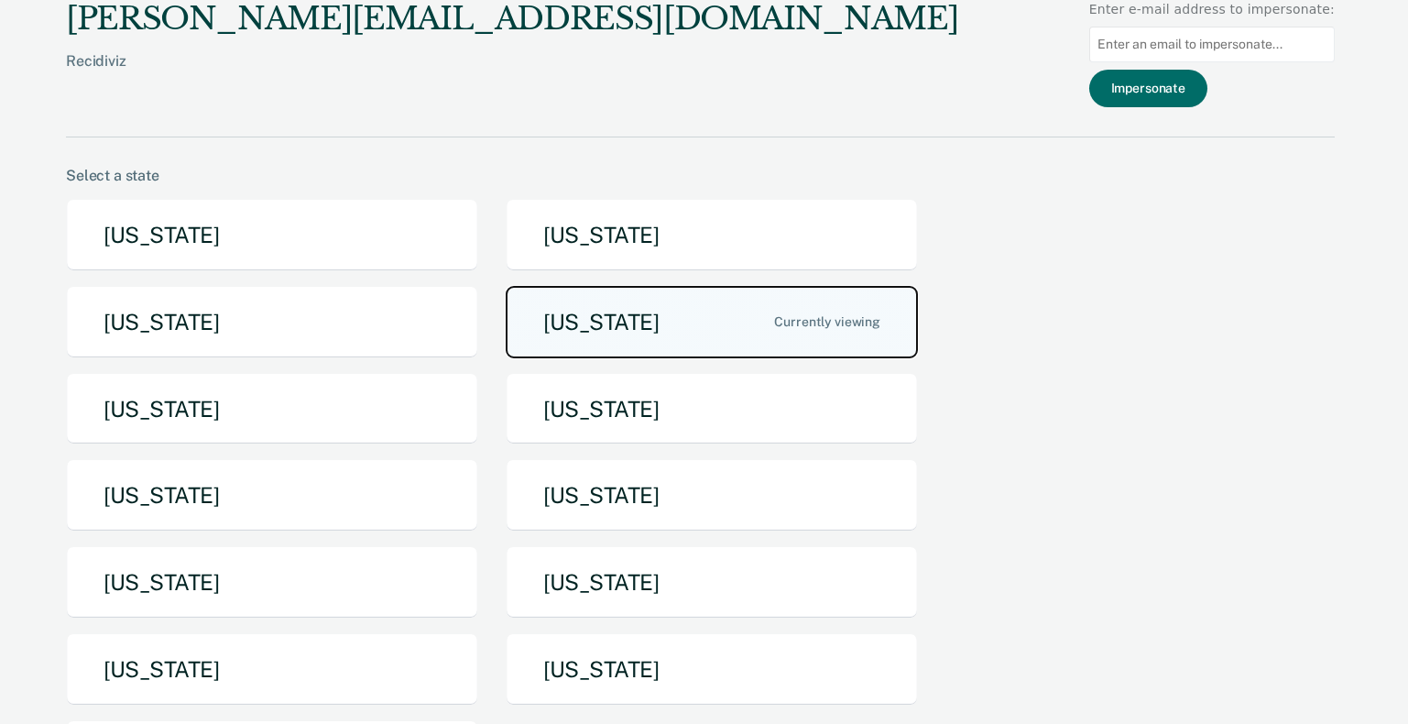
click at [643, 331] on button "[US_STATE]" at bounding box center [712, 322] width 412 height 72
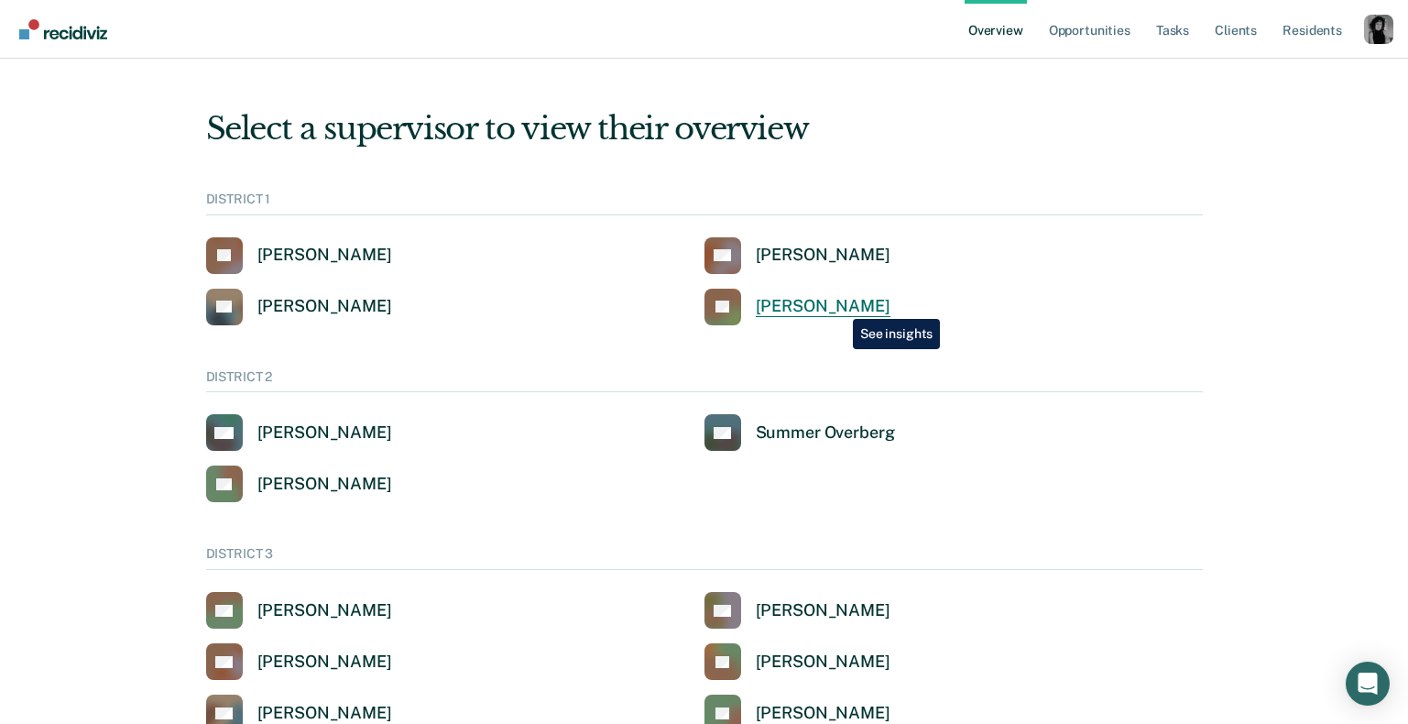
click at [839, 305] on div "[PERSON_NAME]" at bounding box center [823, 306] width 135 height 21
